Goal: Transaction & Acquisition: Purchase product/service

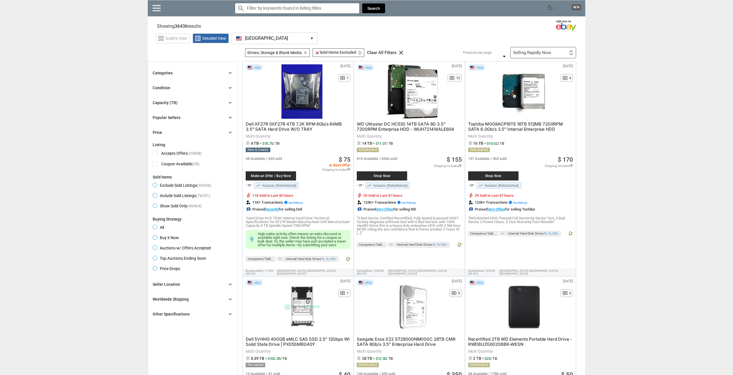
click at [165, 71] on div "Categories" at bounding box center [163, 73] width 20 height 6
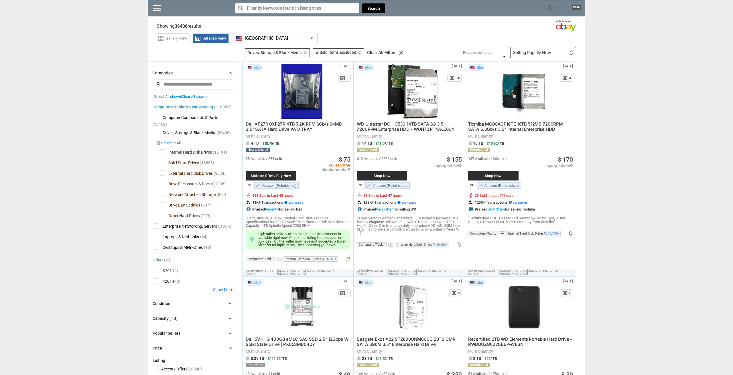
click at [172, 143] on link "disabled_by_default Deselect All" at bounding box center [168, 143] width 25 height 5
click at [161, 151] on span "Internal Hard Disk Drives" at bounding box center [186, 152] width 52 height 7
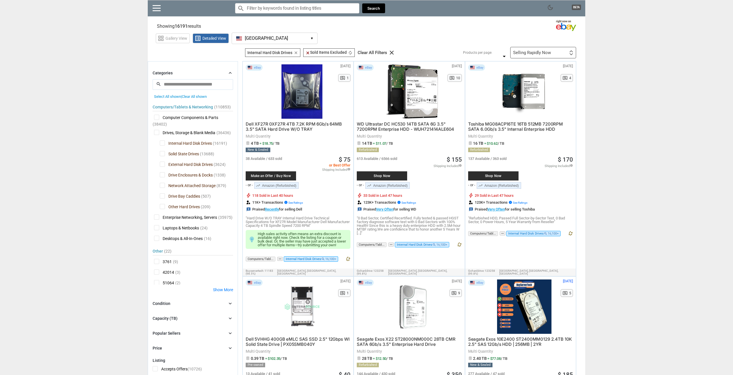
click at [543, 52] on div "Selling Rapidly Now" at bounding box center [532, 53] width 38 height 4
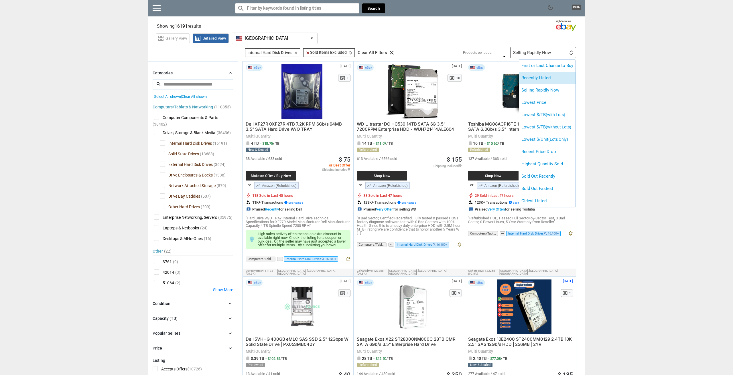
click at [534, 76] on li "Recently Listed" at bounding box center [547, 78] width 56 height 12
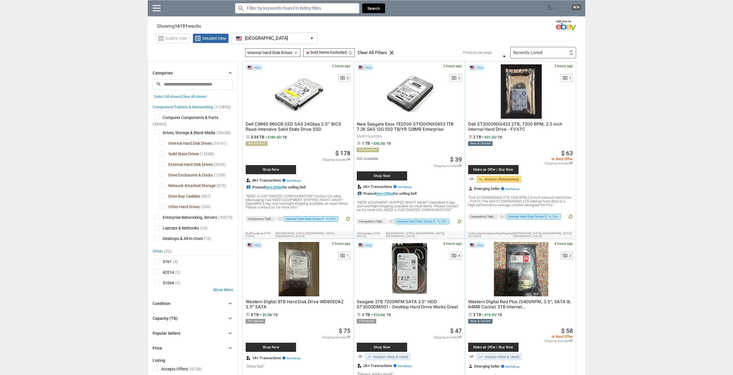
click at [163, 154] on span "Solid State Drives" at bounding box center [179, 154] width 39 height 7
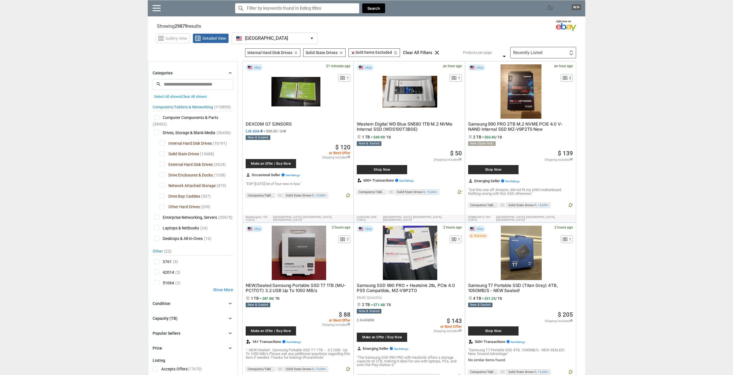
click at [163, 144] on span "Internal Hard Disk Drives" at bounding box center [186, 144] width 52 height 7
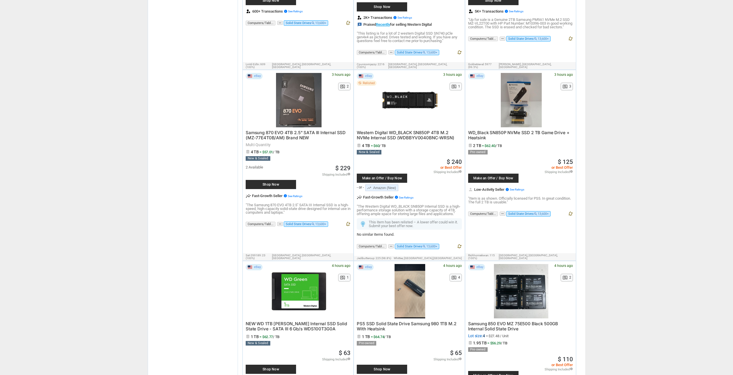
scroll to position [1343, 0]
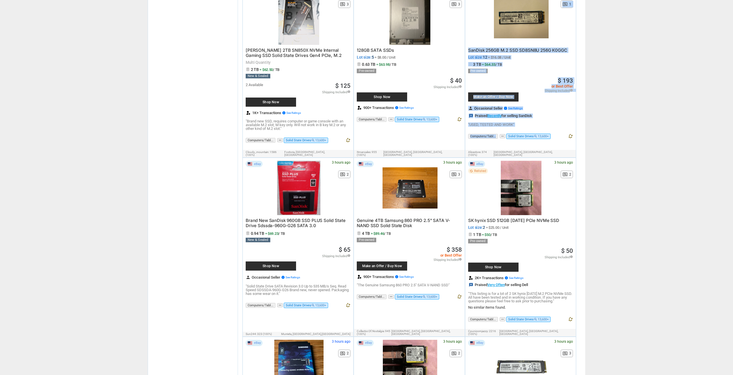
drag, startPoint x: 515, startPoint y: -23, endPoint x: 515, endPoint y: -19, distance: 4.3
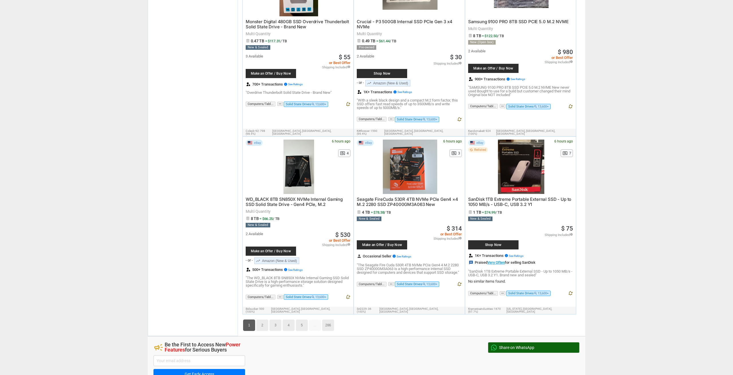
scroll to position [2555, 0]
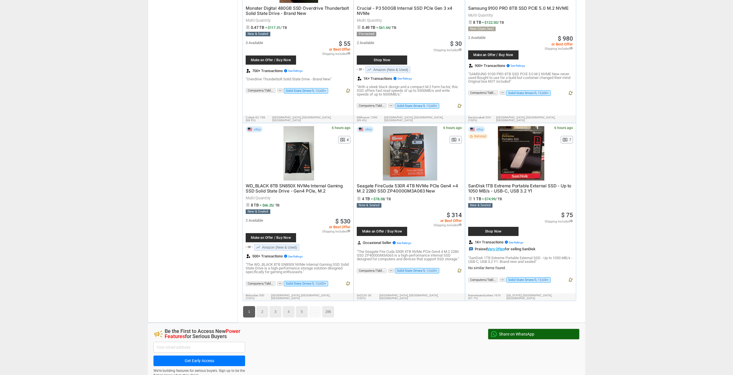
click at [260, 306] on link "2" at bounding box center [262, 311] width 12 height 11
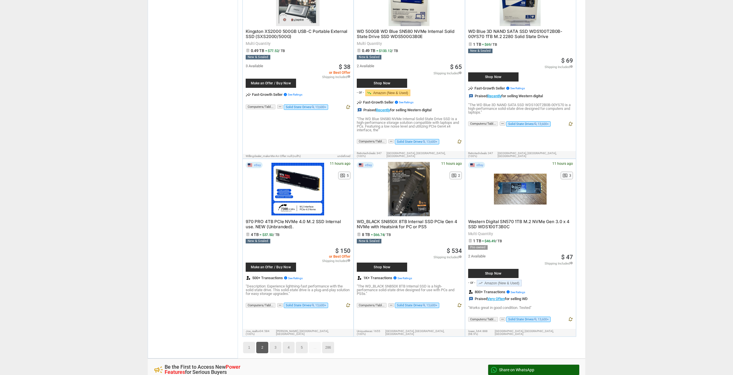
scroll to position [2587, 0]
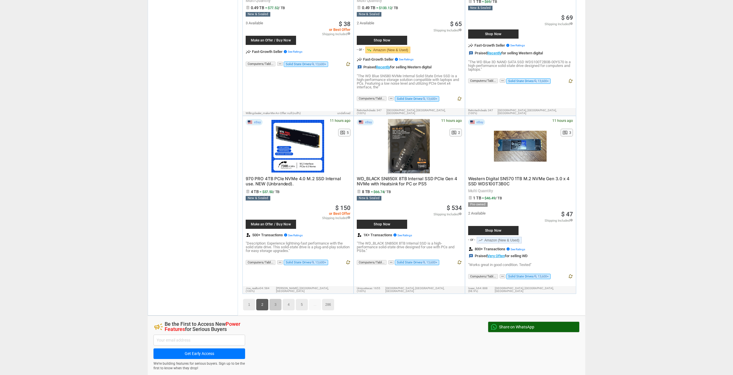
click at [273, 299] on link "3" at bounding box center [275, 304] width 12 height 11
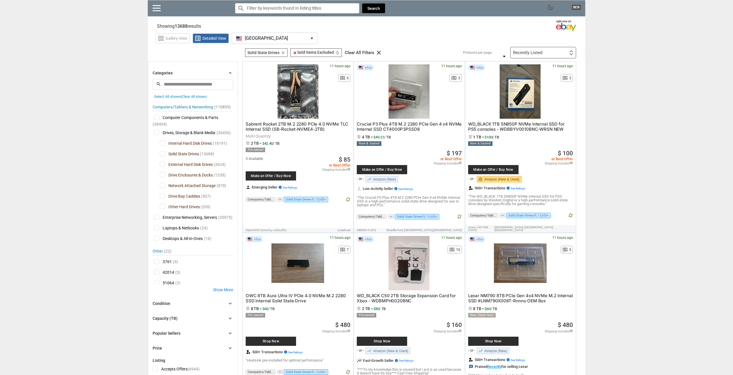
click at [163, 144] on span "Internal Hard Disk Drives" at bounding box center [186, 144] width 52 height 7
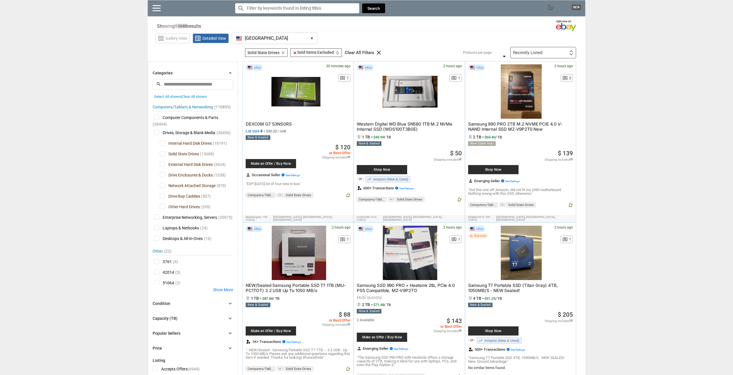
click at [162, 154] on span "Solid State Drives" at bounding box center [179, 154] width 39 height 7
click at [163, 155] on span "Solid State Drives" at bounding box center [179, 154] width 39 height 7
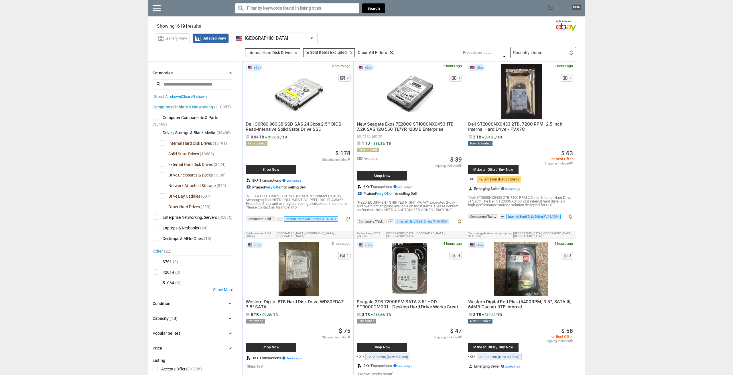
click at [296, 11] on input "Search for models" at bounding box center [297, 8] width 124 height 10
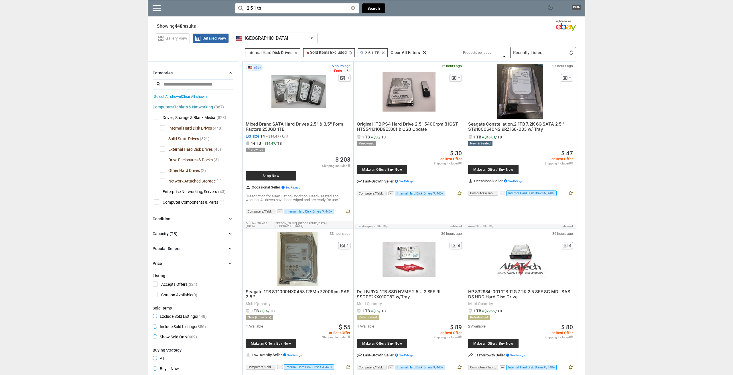
click at [256, 9] on input "2.5 1 tb" at bounding box center [297, 8] width 124 height 10
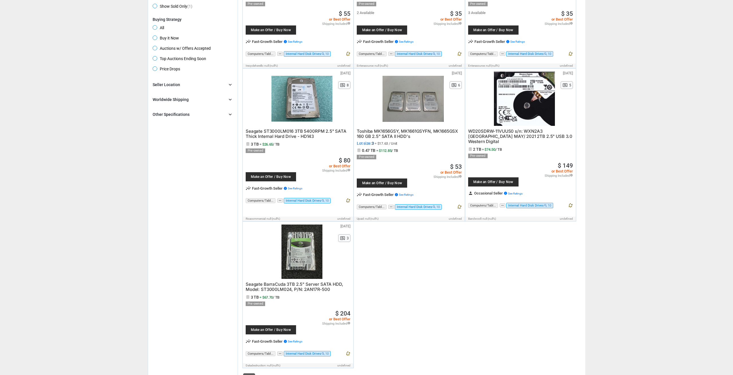
scroll to position [316, 0]
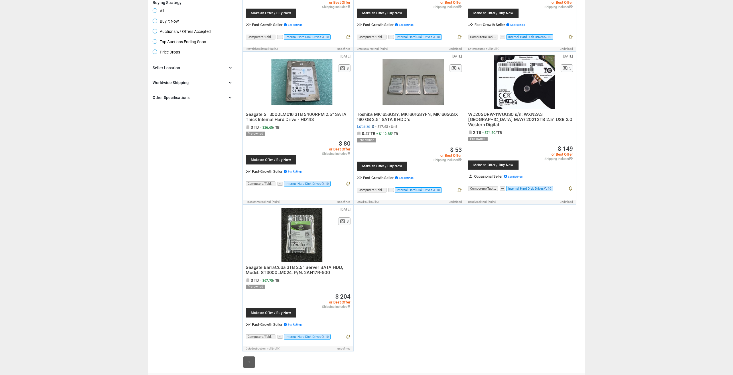
type input "2.5 3tb"
click at [305, 269] on span "Seagate BarraCuda 3TB 2.5" Server SATA HDD, Model: ST3000LM024, P/N: 2AN17R-500" at bounding box center [295, 270] width 98 height 11
